Goal: Task Accomplishment & Management: Manage account settings

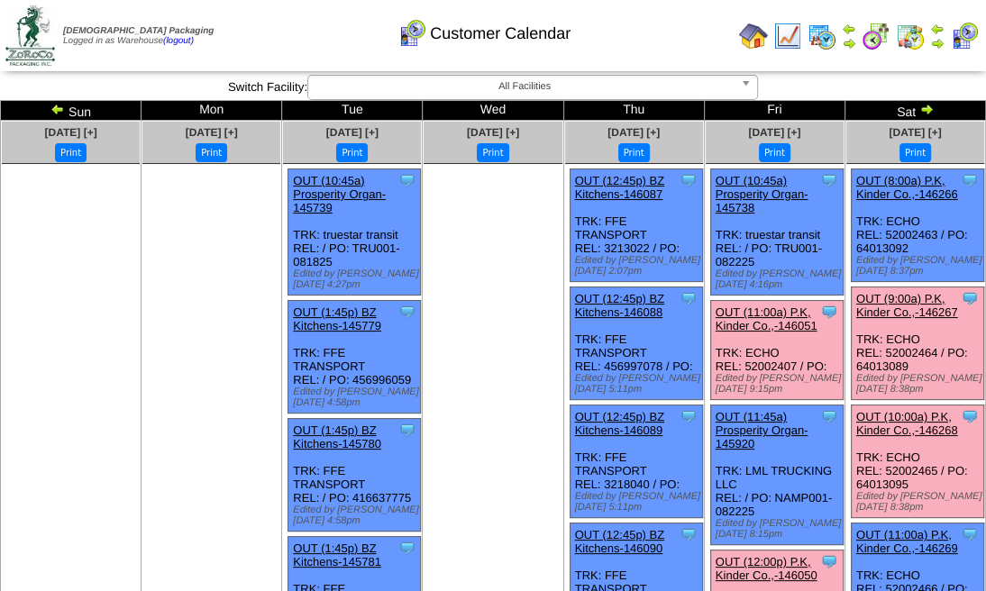
click at [730, 327] on link "OUT (11:00a) P.K, Kinder Co.,-146051" at bounding box center [766, 318] width 102 height 27
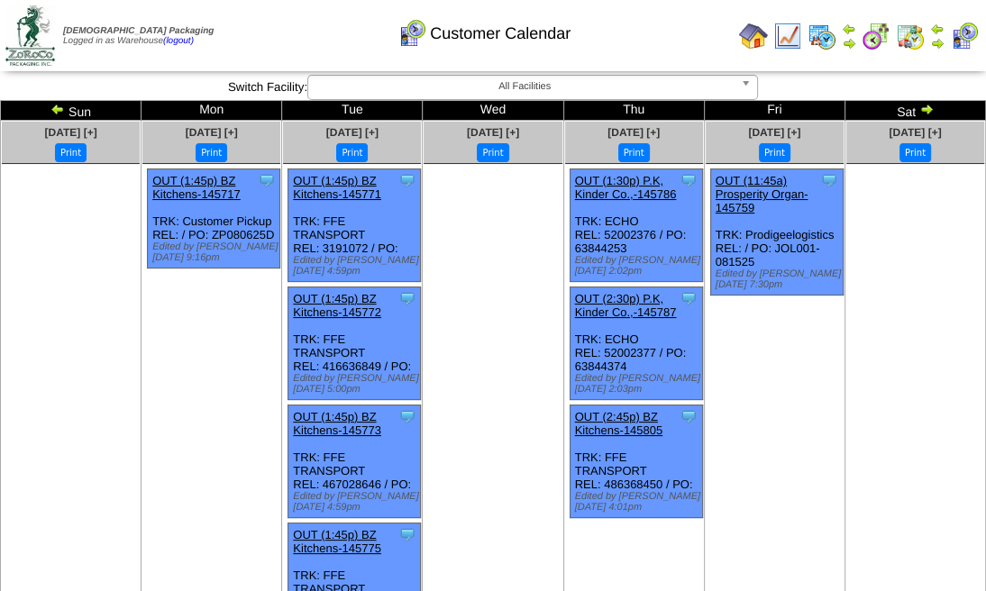
click at [963, 41] on img at bounding box center [964, 36] width 29 height 29
click at [955, 42] on img at bounding box center [964, 36] width 29 height 29
click at [827, 37] on img at bounding box center [821, 36] width 29 height 29
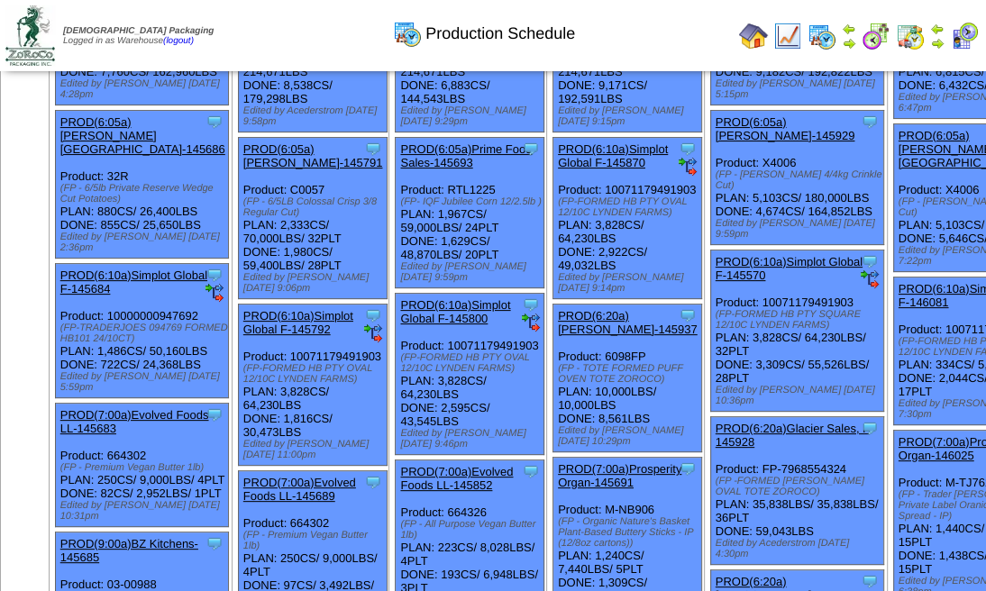
scroll to position [59, 0]
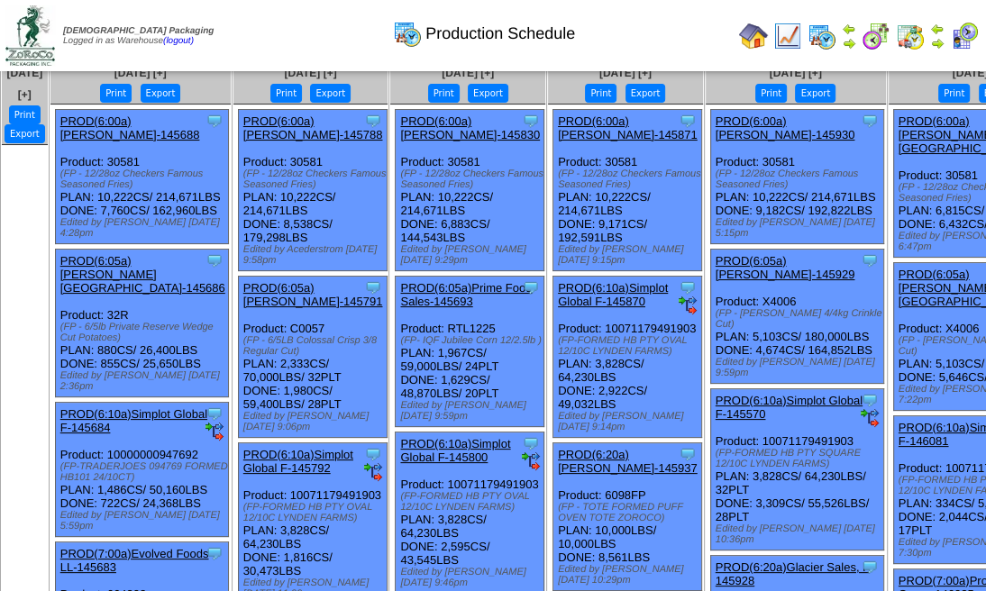
click at [887, 36] on img at bounding box center [875, 36] width 29 height 29
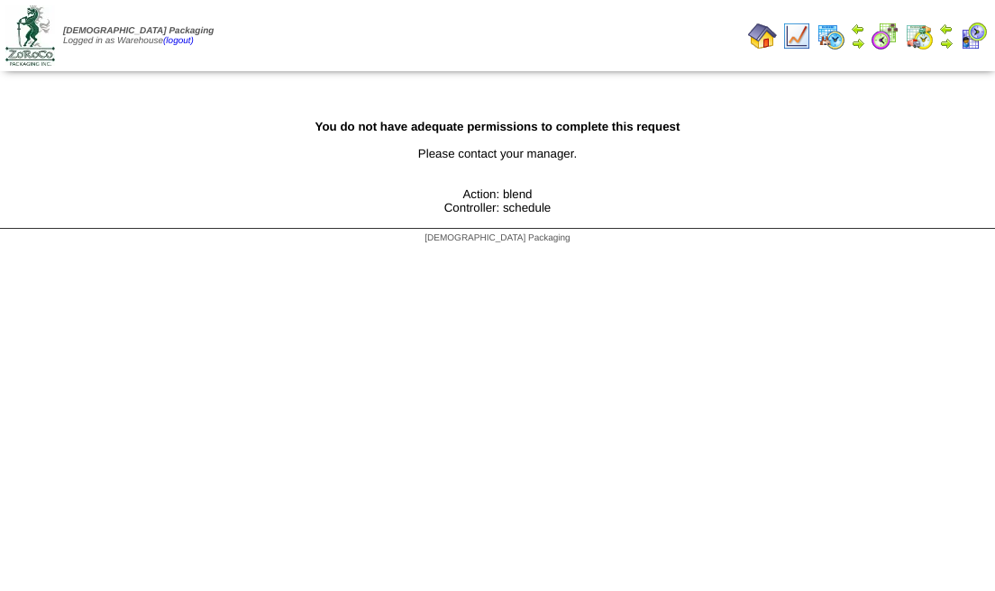
click at [917, 38] on img at bounding box center [919, 36] width 29 height 29
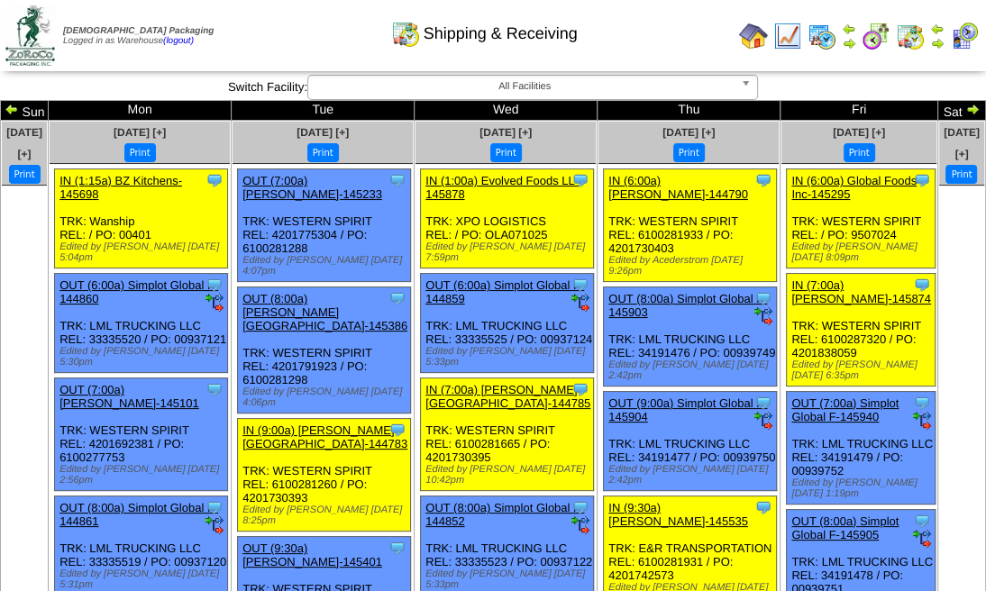
click at [962, 40] on img at bounding box center [964, 36] width 29 height 29
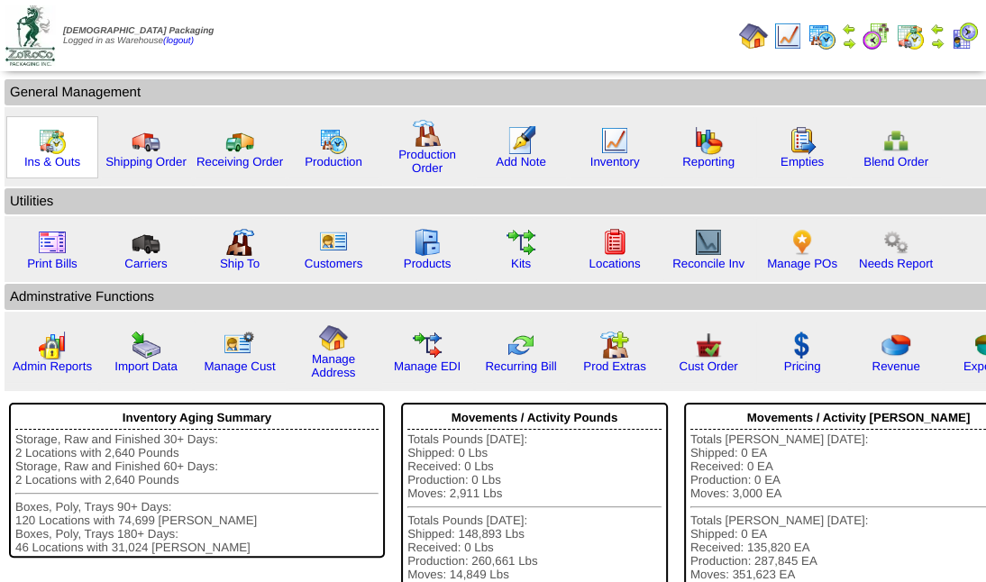
click at [50, 149] on img at bounding box center [52, 140] width 29 height 29
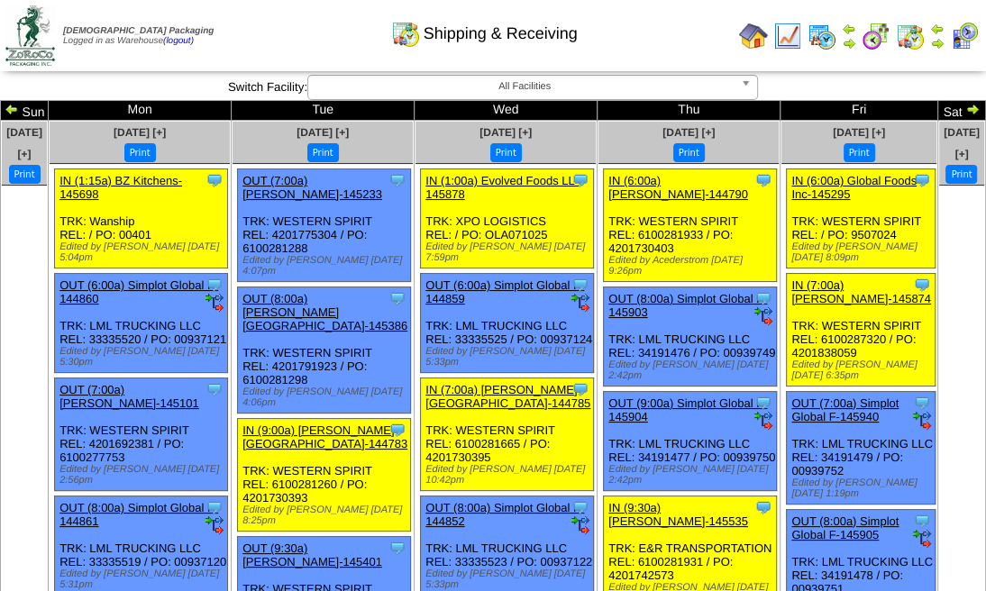
click at [970, 39] on img at bounding box center [964, 36] width 29 height 29
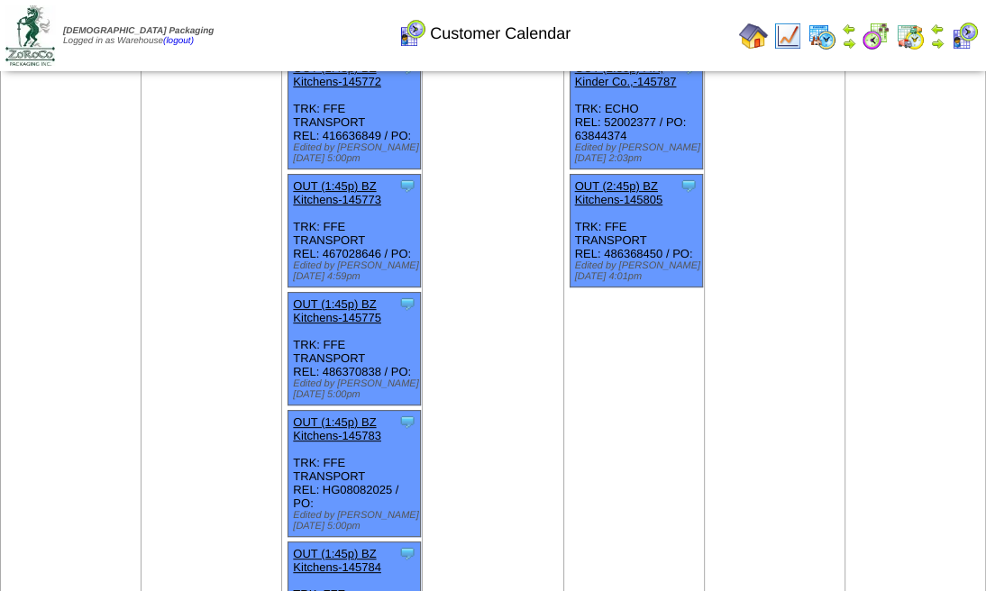
scroll to position [231, 0]
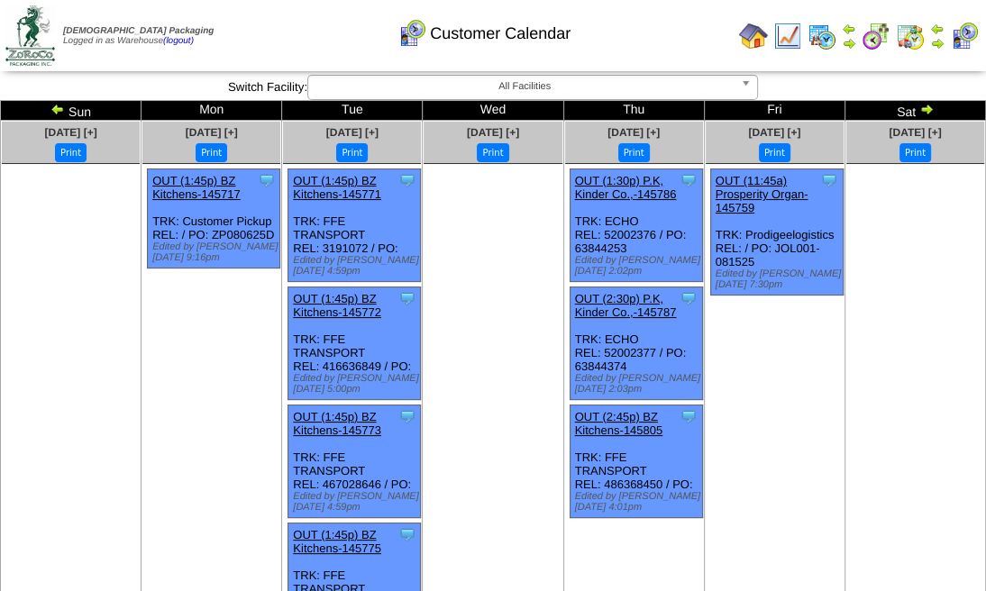
click at [927, 105] on img at bounding box center [926, 109] width 14 height 14
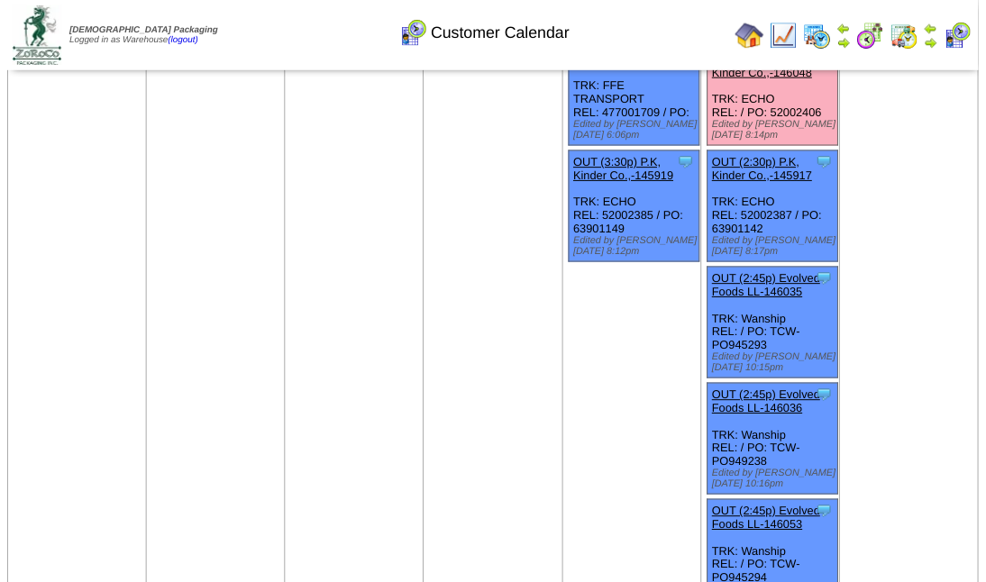
scroll to position [1201, 0]
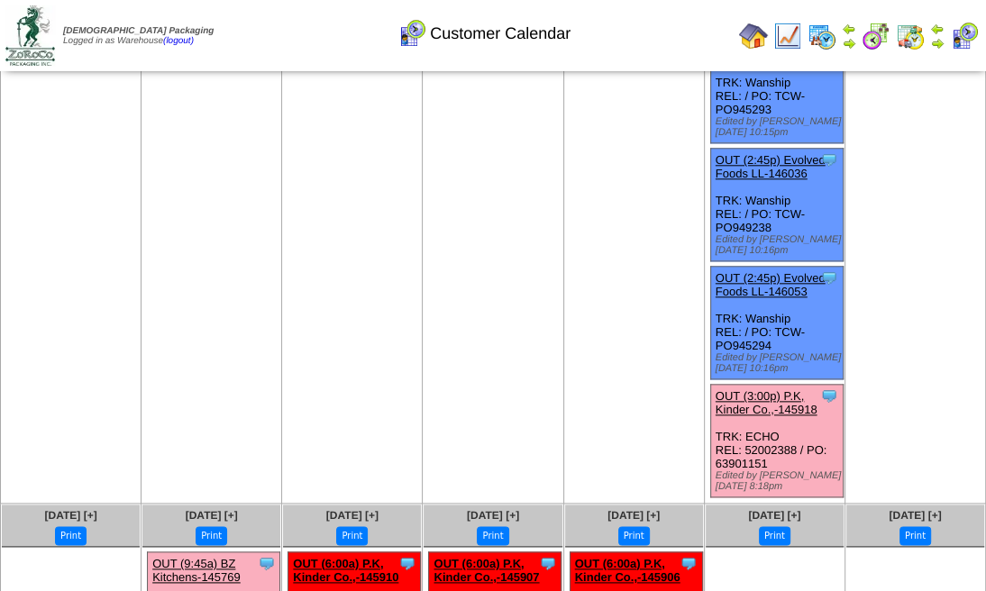
click at [766, 389] on link "OUT (3:00p) P.K, Kinder Co.,-145918" at bounding box center [766, 402] width 102 height 27
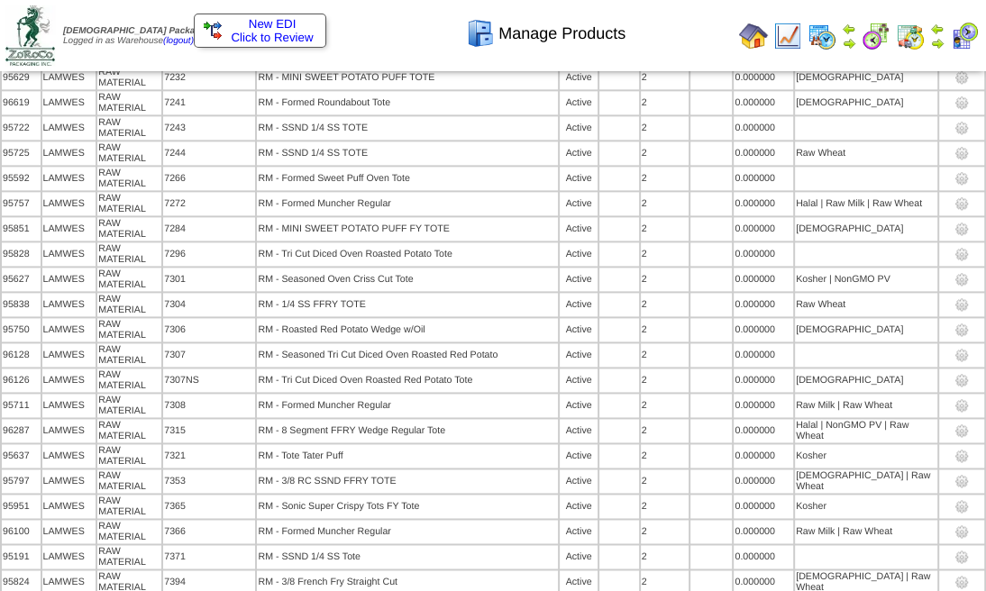
scroll to position [10318, 0]
click at [937, 41] on img at bounding box center [937, 43] width 14 height 14
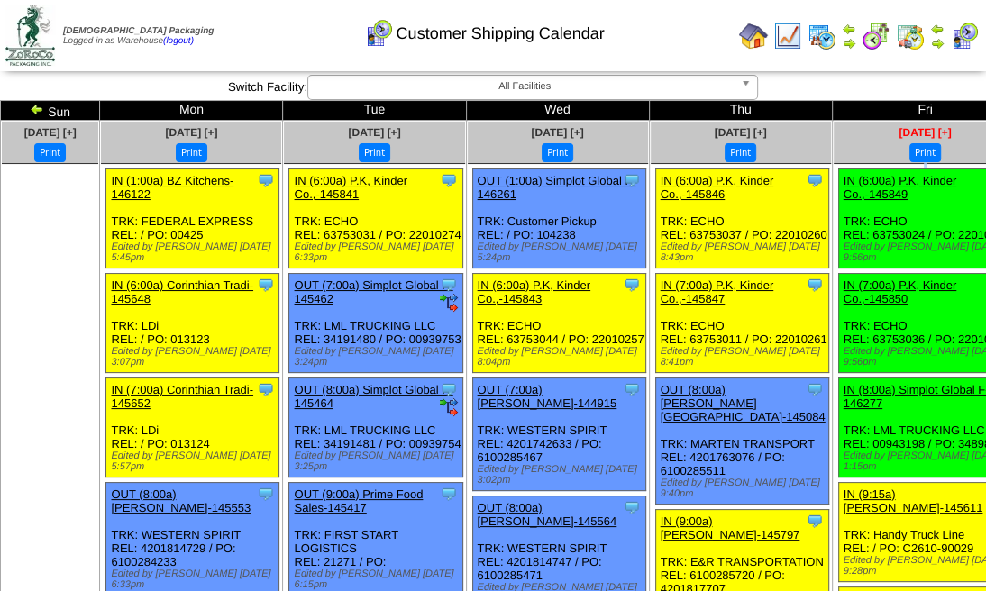
drag, startPoint x: 805, startPoint y: 154, endPoint x: 755, endPoint y: 135, distance: 53.0
click at [898, 135] on span "Aug 22 [+]" at bounding box center [924, 132] width 52 height 13
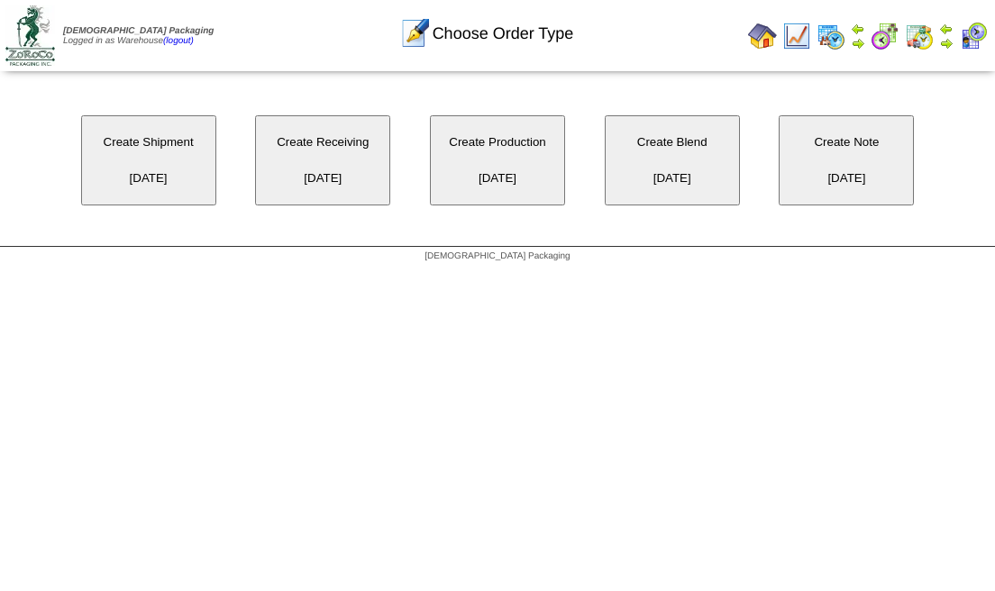
click at [949, 37] on img at bounding box center [946, 43] width 14 height 14
click at [946, 47] on img at bounding box center [946, 43] width 14 height 14
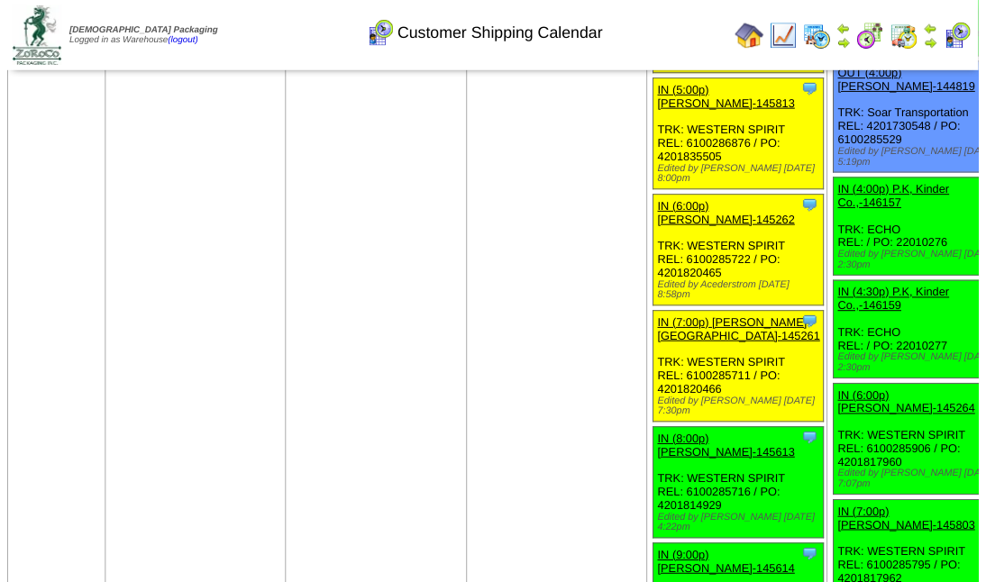
scroll to position [3843, 0]
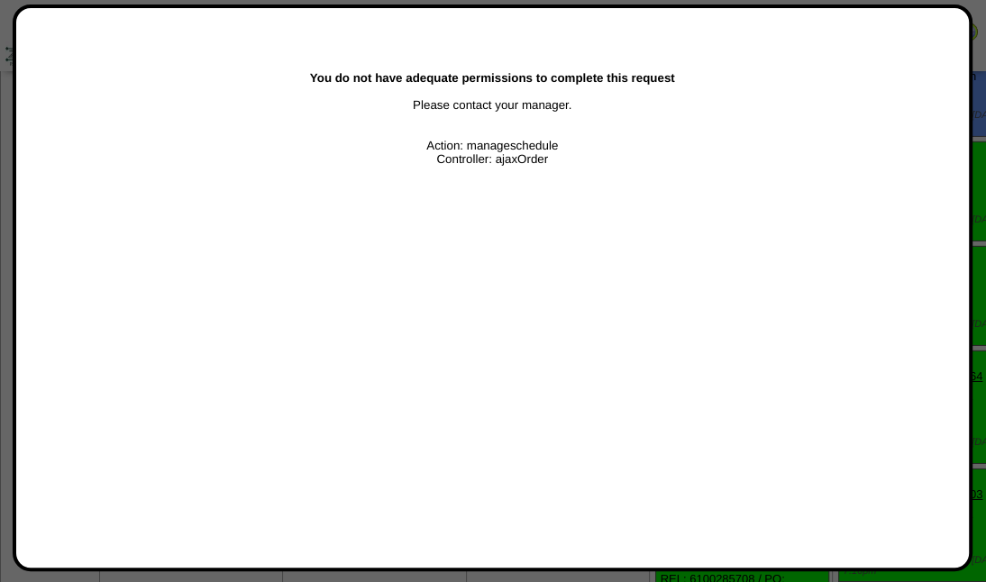
scroll to position [3334, 0]
